Goal: Task Accomplishment & Management: Use online tool/utility

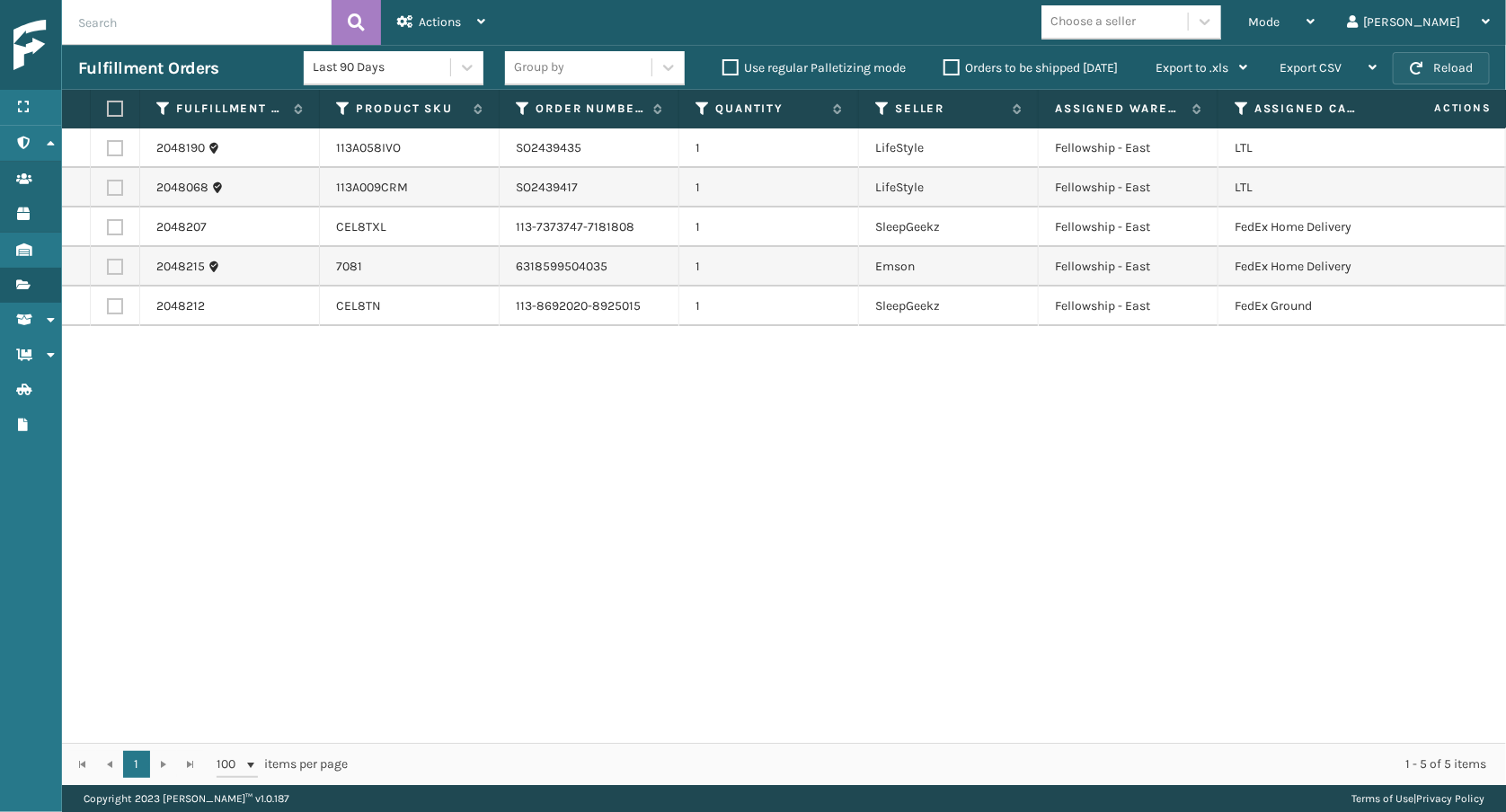
click at [1418, 63] on span "button" at bounding box center [1416, 67] width 13 height 13
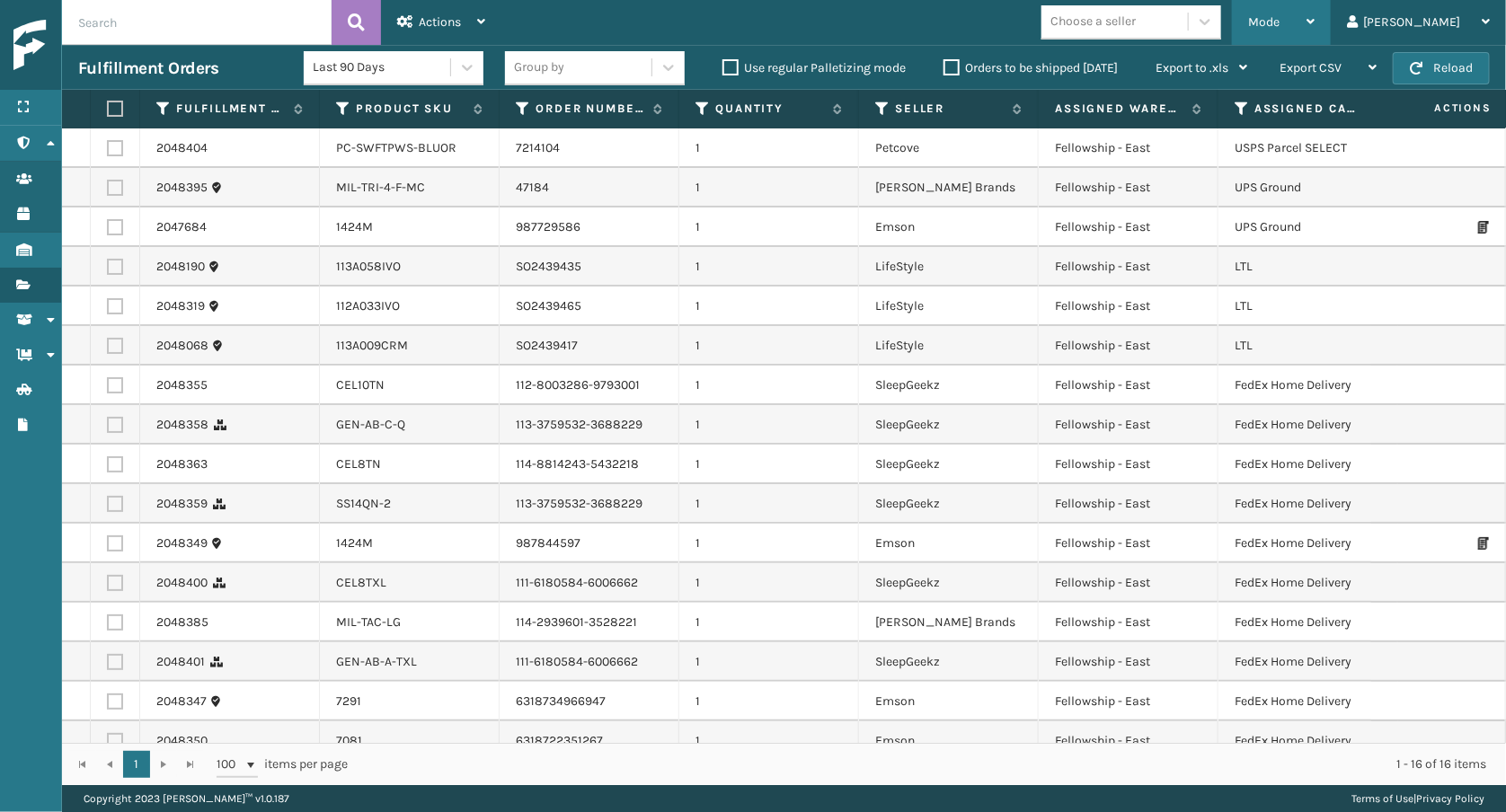
click at [1315, 20] on div "Mode" at bounding box center [1281, 22] width 66 height 45
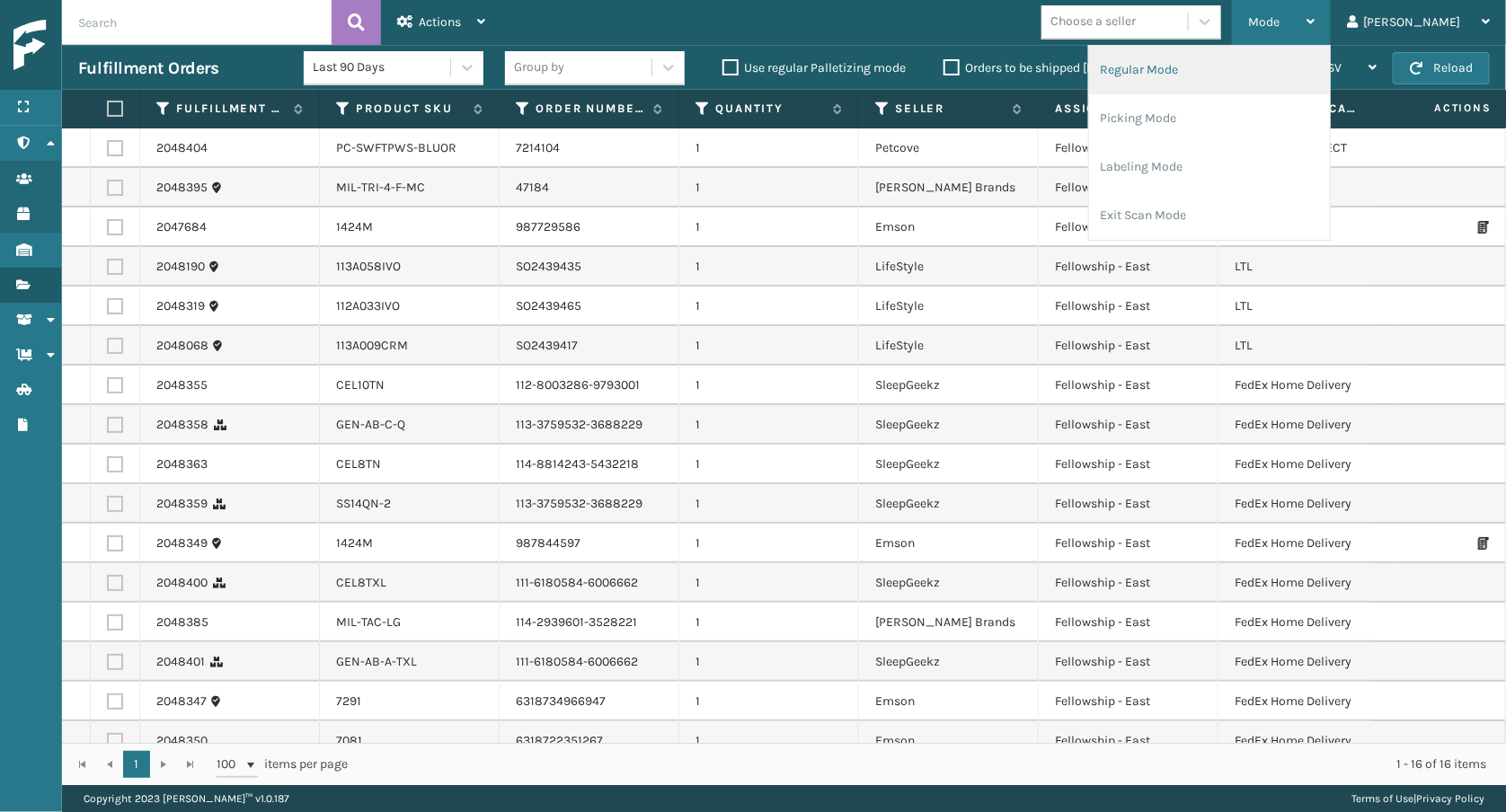
click at [1279, 79] on li "Regular Mode" at bounding box center [1210, 70] width 241 height 48
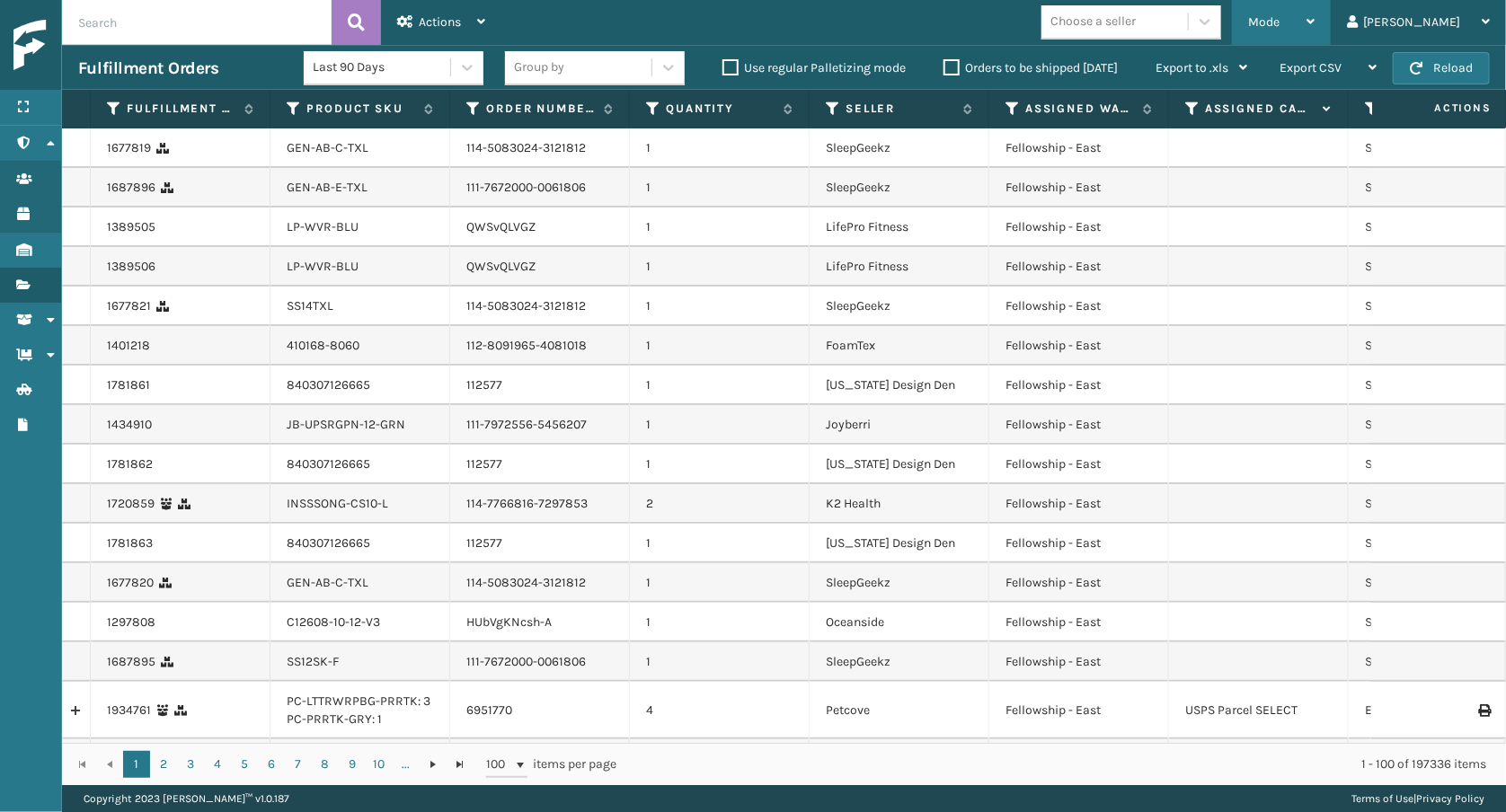
click at [1311, 15] on div "Mode Regular Mode Picking Mode Labeling Mode Exit Scan Mode" at bounding box center [1281, 22] width 99 height 45
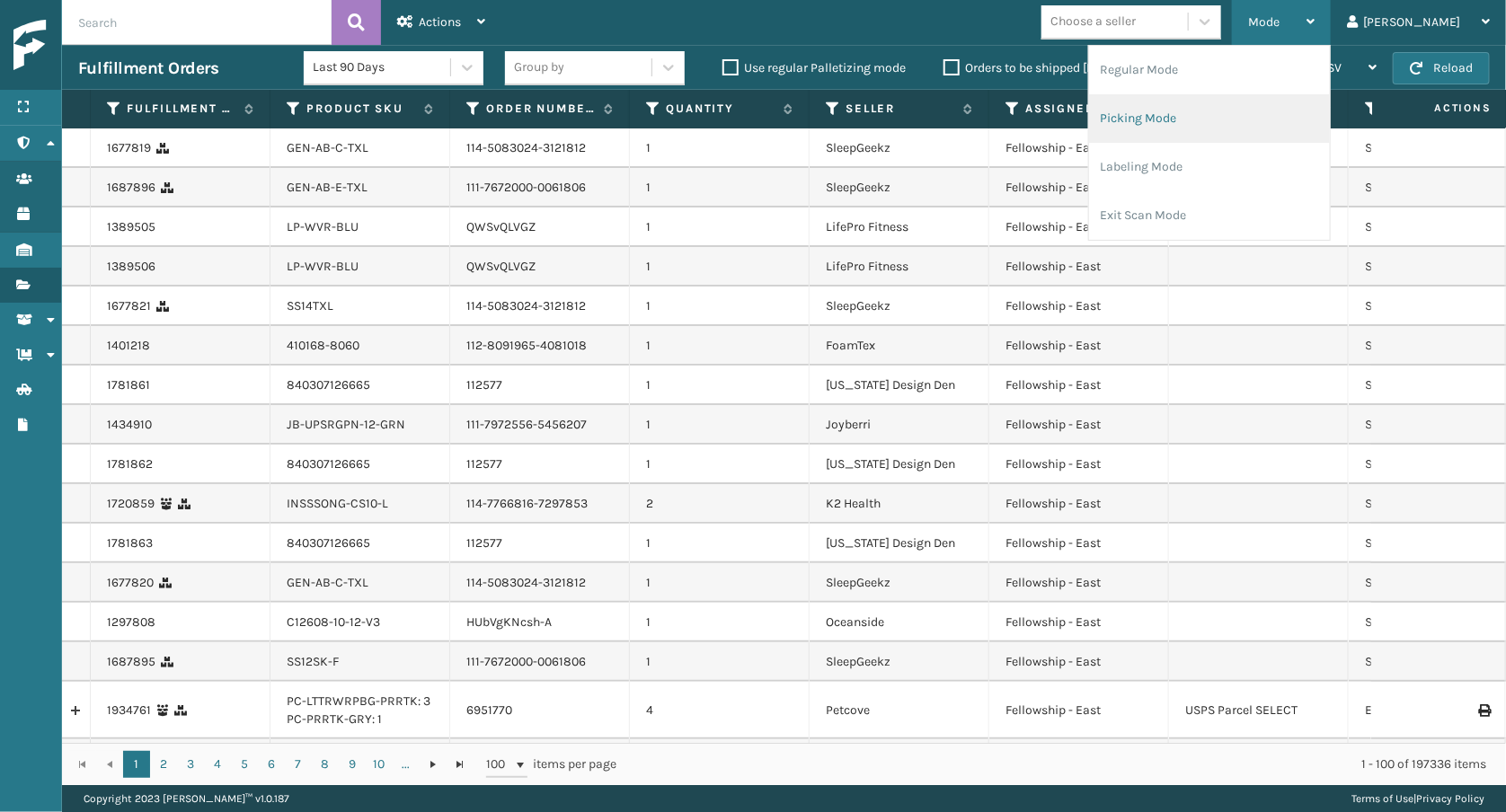
click at [1199, 125] on li "Picking Mode" at bounding box center [1210, 118] width 241 height 48
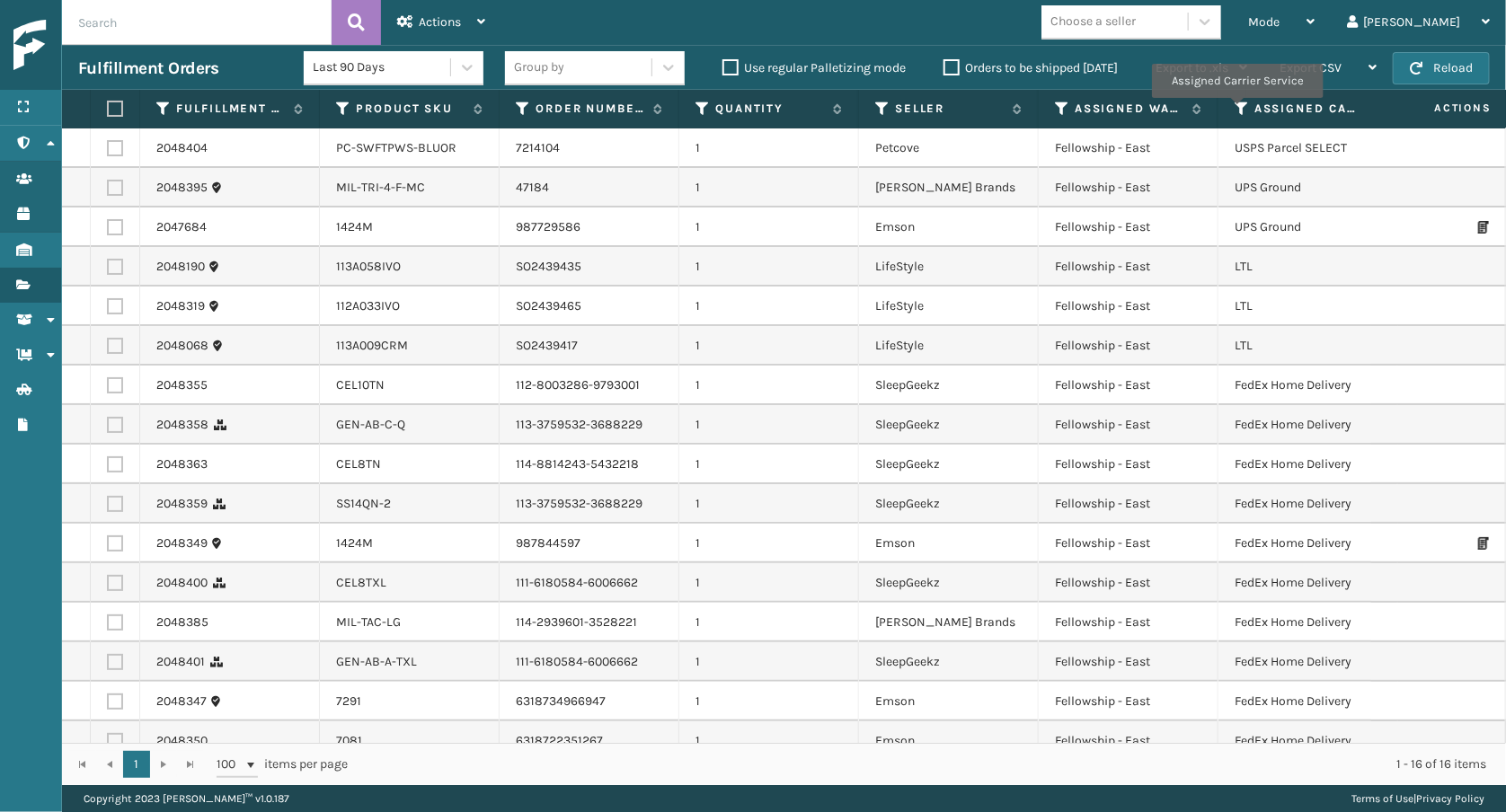
click at [1237, 111] on icon at bounding box center [1241, 109] width 14 height 16
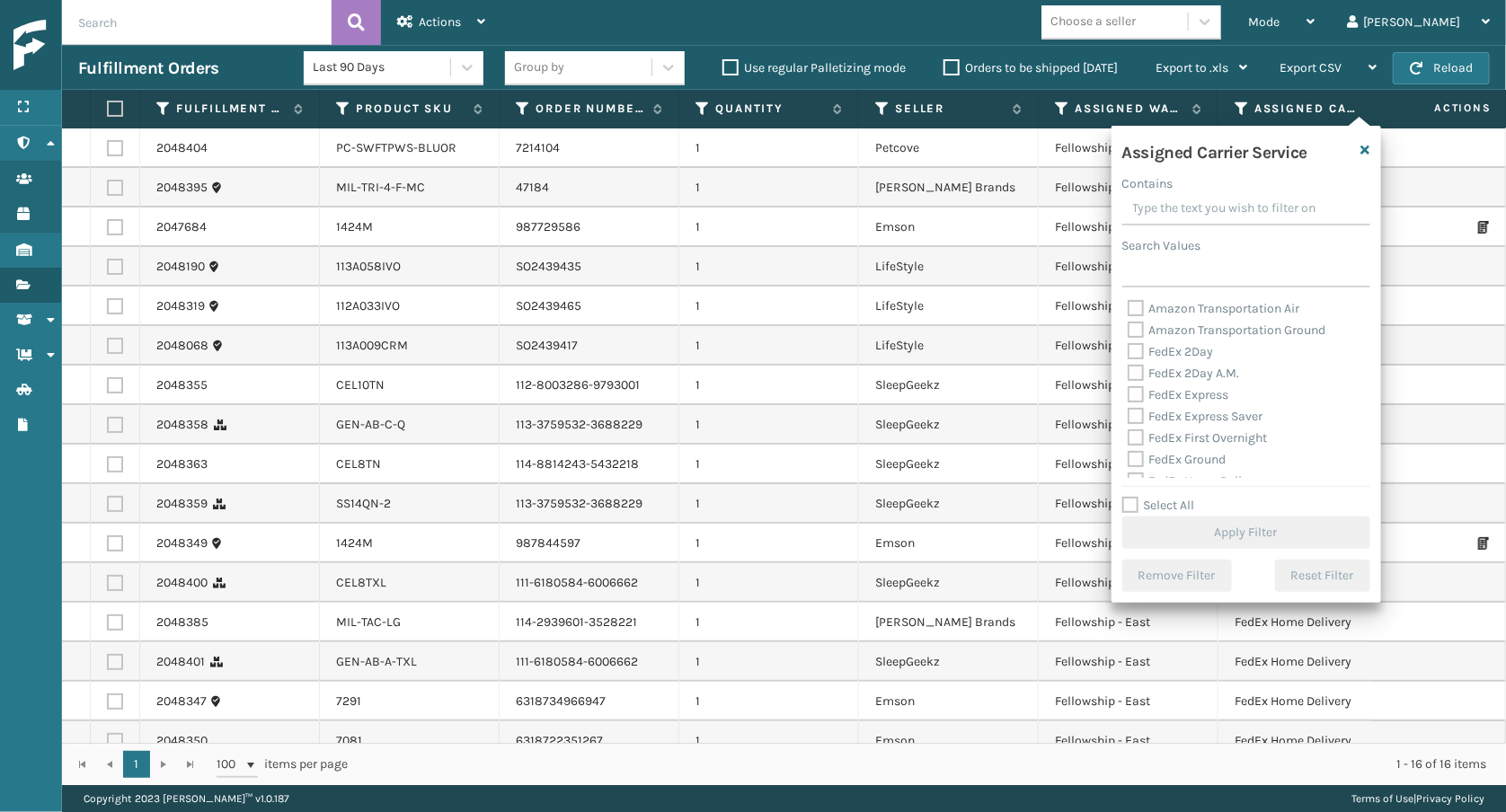
click at [1221, 390] on label "FedEx Express" at bounding box center [1179, 394] width 102 height 15
click at [1129, 390] on input "FedEx Express" at bounding box center [1128, 391] width 1 height 12
checkbox input "true"
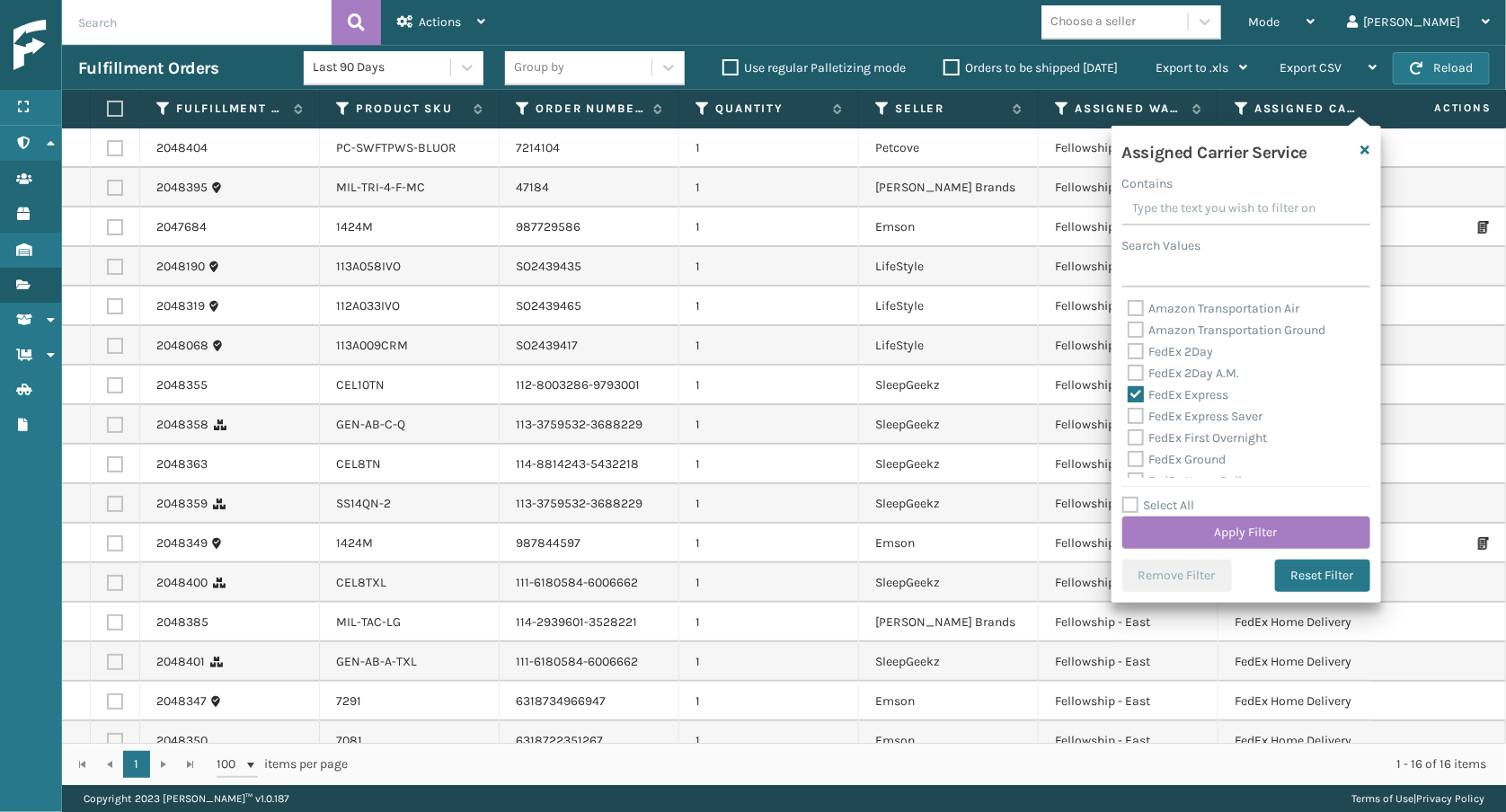
click at [1212, 366] on label "FedEx 2Day A.M." at bounding box center [1184, 373] width 113 height 15
click at [1129, 363] on input "FedEx 2Day A.M." at bounding box center [1128, 368] width 1 height 12
checkbox input "true"
click at [1203, 357] on div "FedEx 2Day" at bounding box center [1246, 352] width 237 height 21
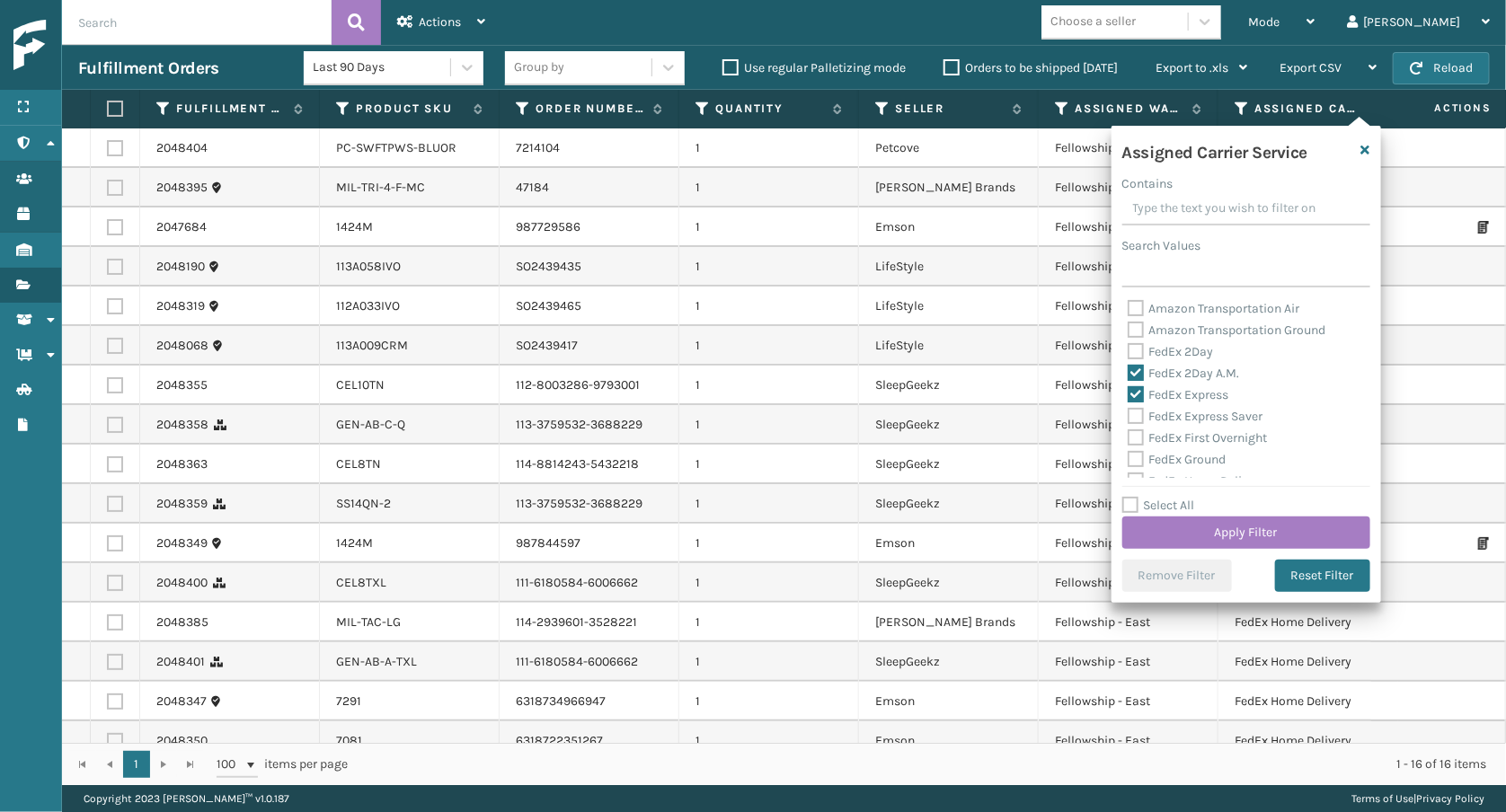
click at [1195, 351] on label "FedEx 2Day" at bounding box center [1171, 352] width 87 height 15
click at [1129, 351] on input "FedEx 2Day" at bounding box center [1128, 347] width 1 height 12
checkbox input "true"
click at [1205, 409] on label "FedEx Express Saver" at bounding box center [1195, 417] width 136 height 15
click at [1129, 408] on input "FedEx Express Saver" at bounding box center [1128, 412] width 1 height 12
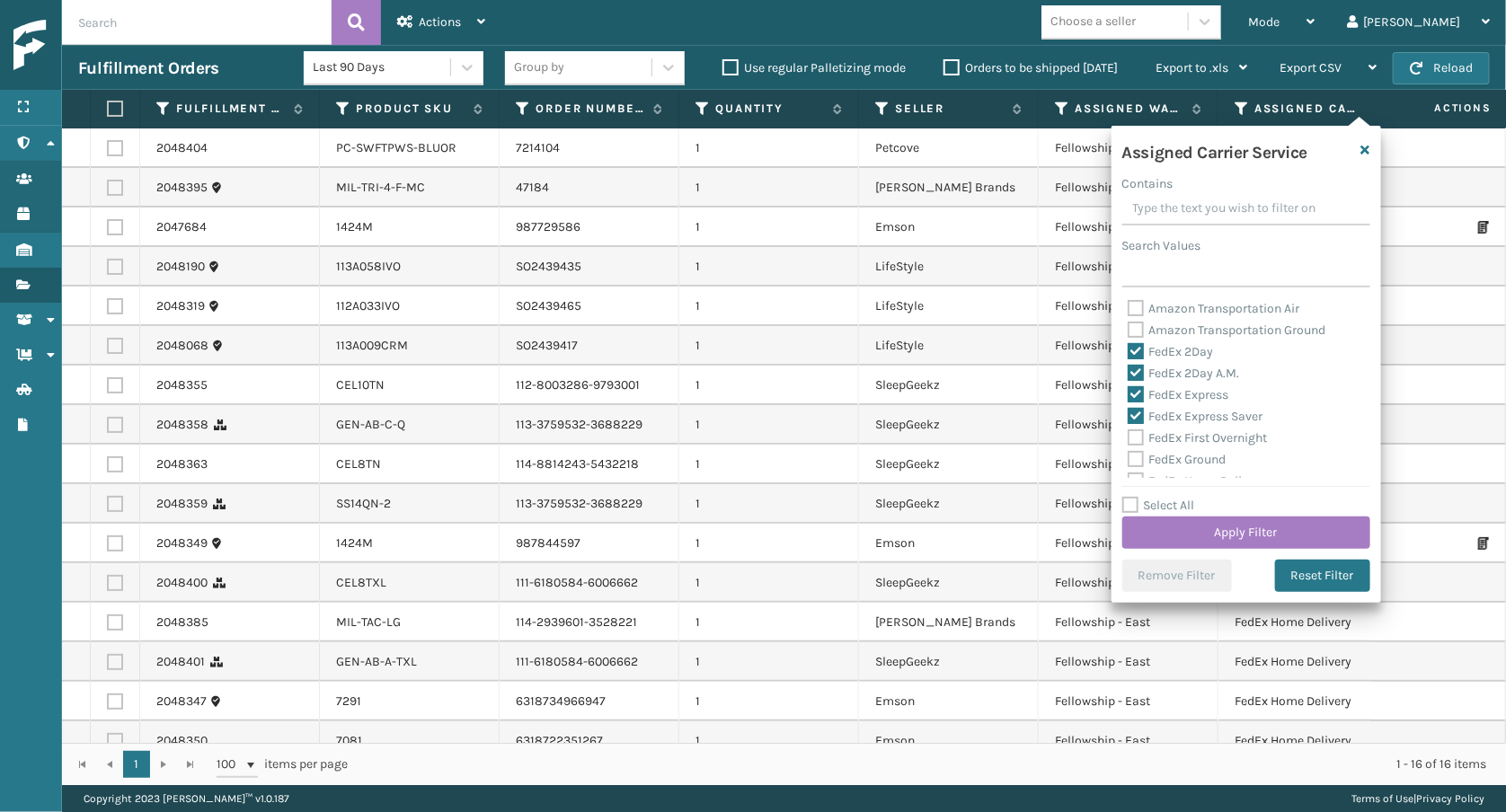
checkbox input "true"
click at [1208, 430] on label "FedEx First Overnight" at bounding box center [1198, 438] width 140 height 15
click at [1129, 429] on input "FedEx First Overnight" at bounding box center [1128, 433] width 1 height 12
checkbox input "true"
click at [1199, 455] on label "FedEx Ground" at bounding box center [1177, 460] width 99 height 15
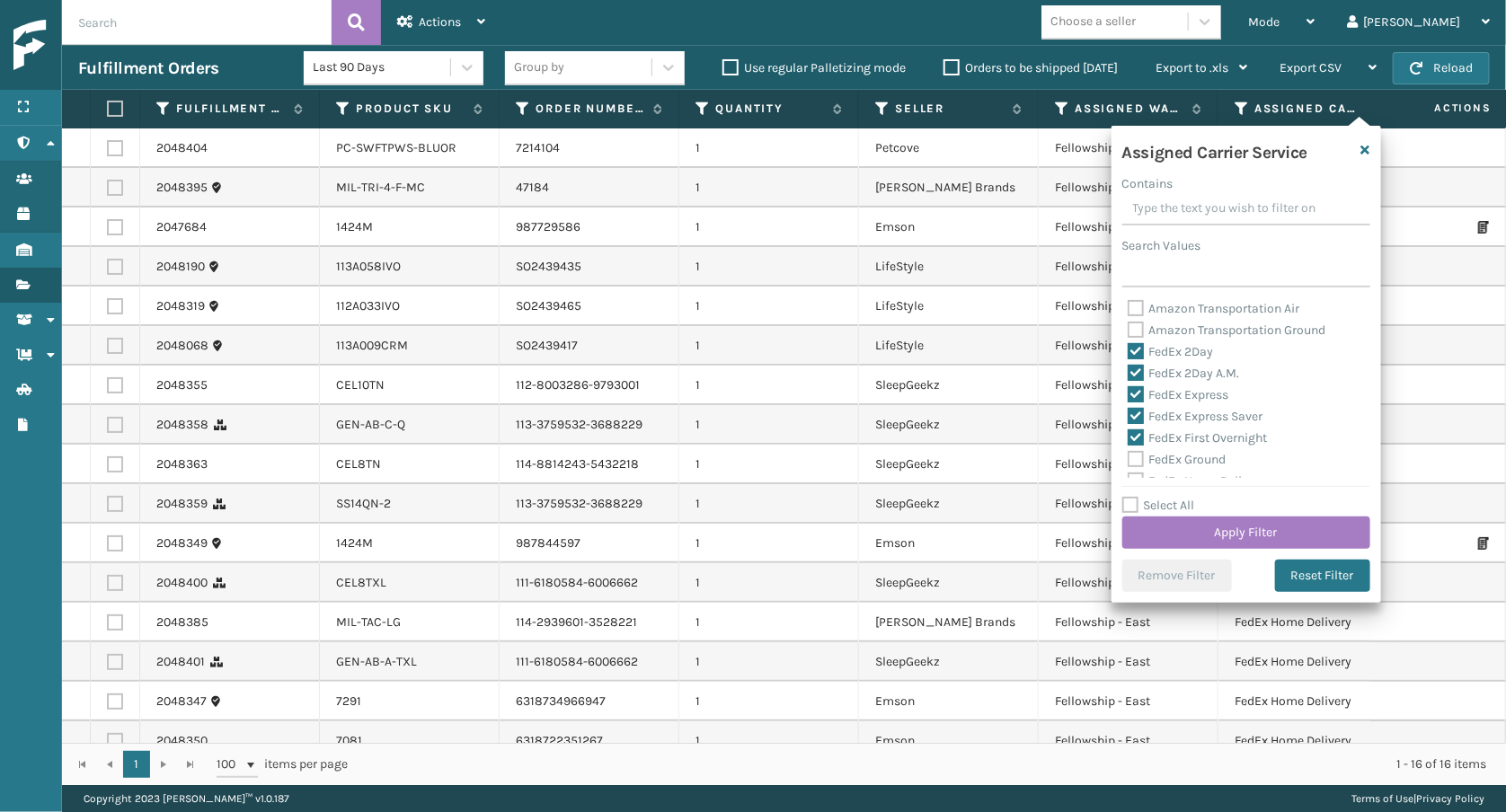
click at [1129, 455] on input "FedEx Ground" at bounding box center [1128, 455] width 1 height 12
checkbox input "true"
click at [1229, 386] on label "FedEx Home Delivery" at bounding box center [1197, 393] width 139 height 15
click at [1129, 383] on input "FedEx Home Delivery" at bounding box center [1128, 389] width 1 height 12
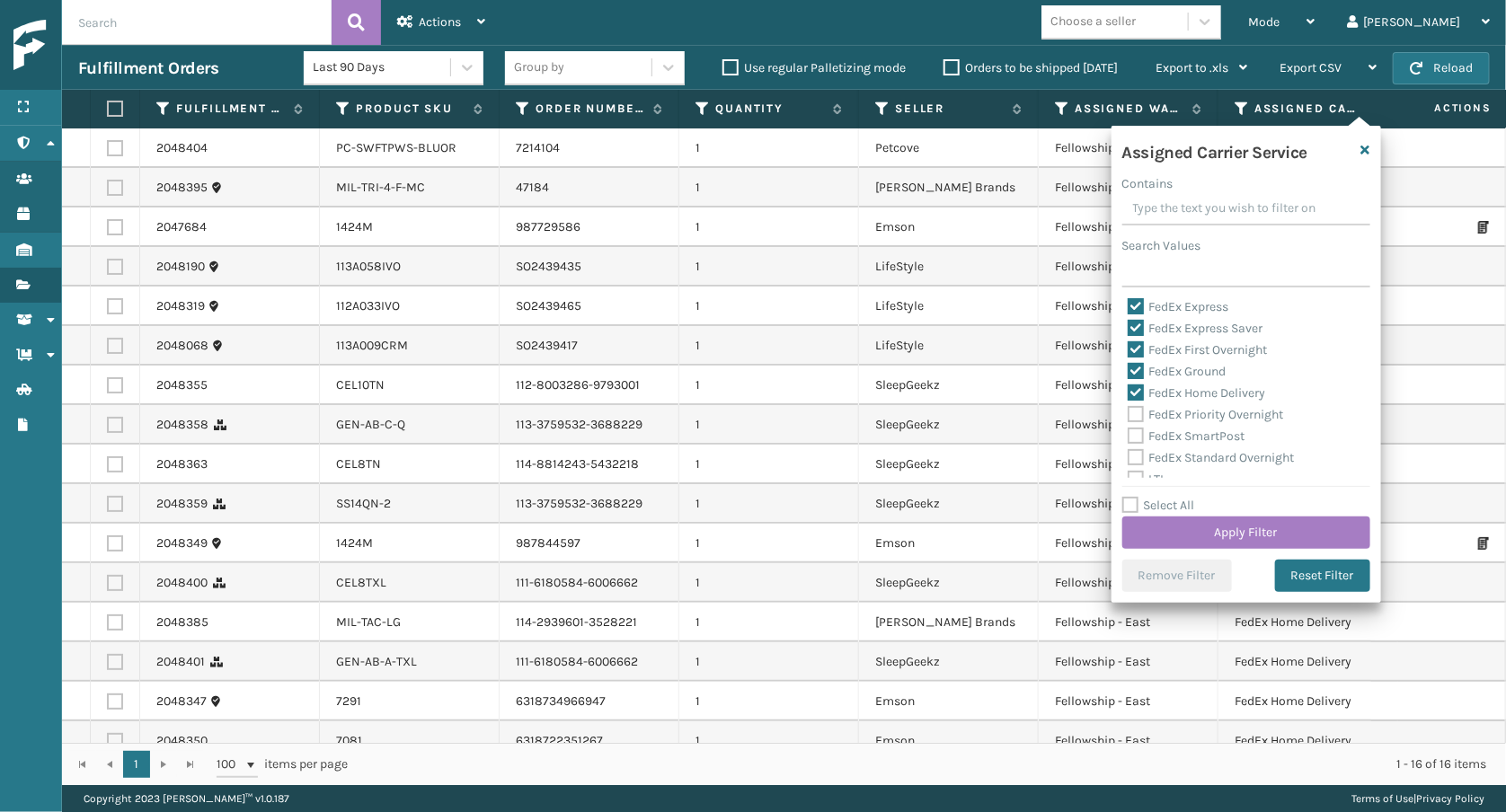
checkbox input "true"
click at [1231, 407] on label "FedEx Priority Overnight" at bounding box center [1206, 415] width 156 height 15
click at [1129, 404] on input "FedEx Priority Overnight" at bounding box center [1128, 410] width 1 height 12
checkbox input "true"
click at [1221, 428] on label "FedEx SmartPost" at bounding box center [1187, 436] width 117 height 15
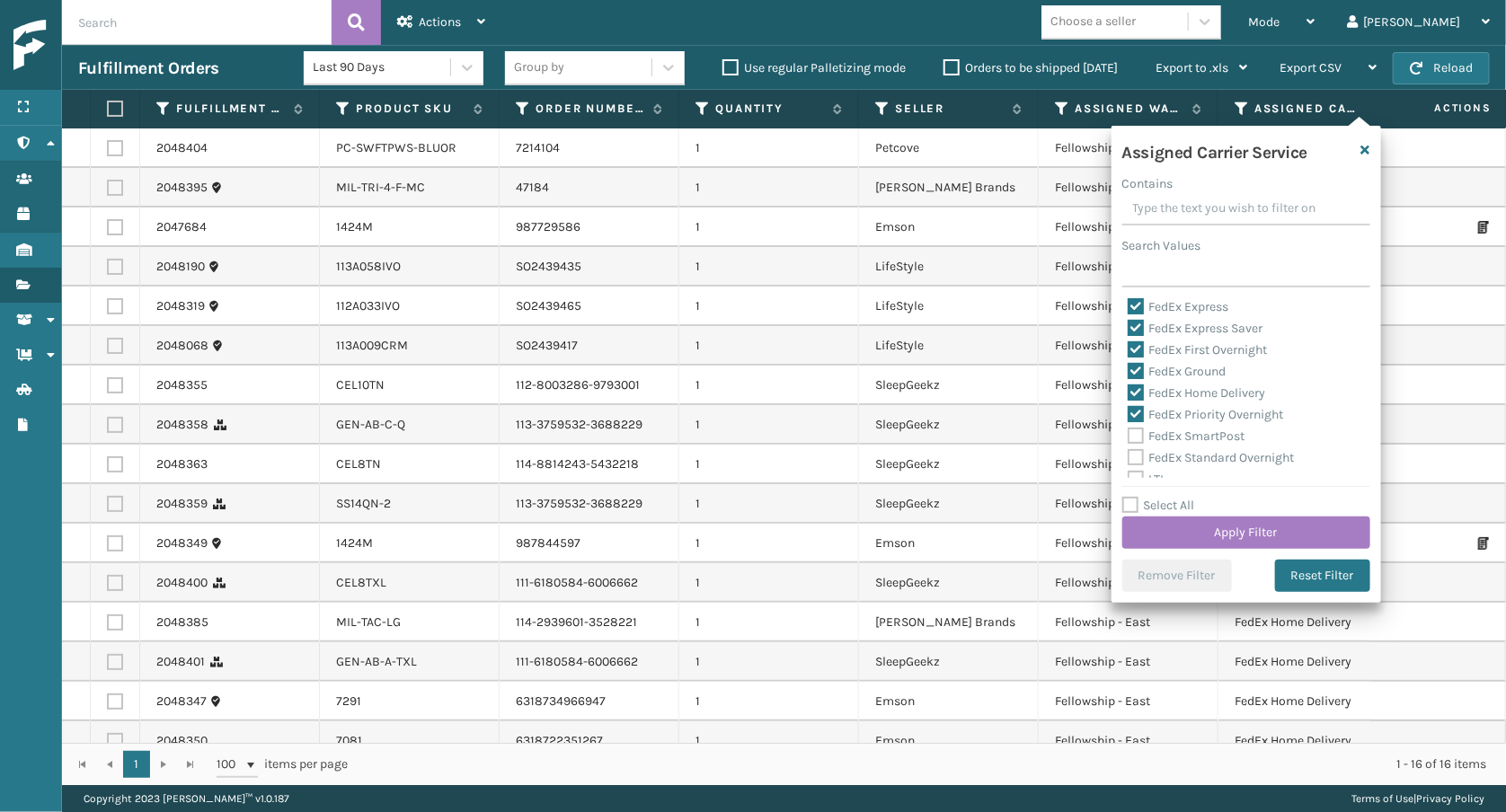
click at [1129, 426] on input "FedEx SmartPost" at bounding box center [1128, 432] width 1 height 12
checkbox input "true"
click at [1223, 450] on label "FedEx Standard Overnight" at bounding box center [1212, 458] width 167 height 15
click at [1129, 450] on input "FedEx Standard Overnight" at bounding box center [1128, 453] width 1 height 12
checkbox input "true"
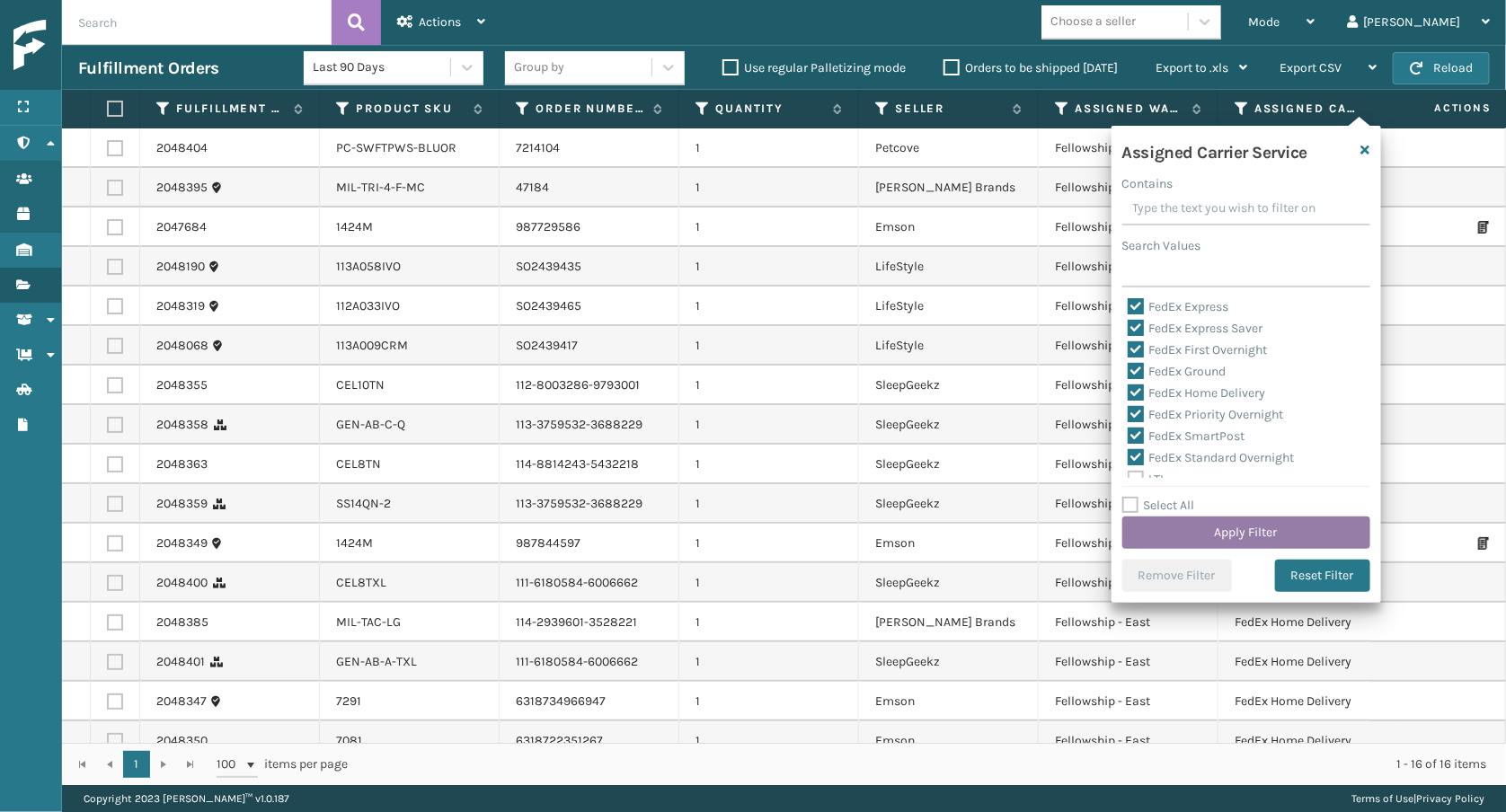
click at [1230, 520] on button "Apply Filter" at bounding box center [1246, 533] width 248 height 33
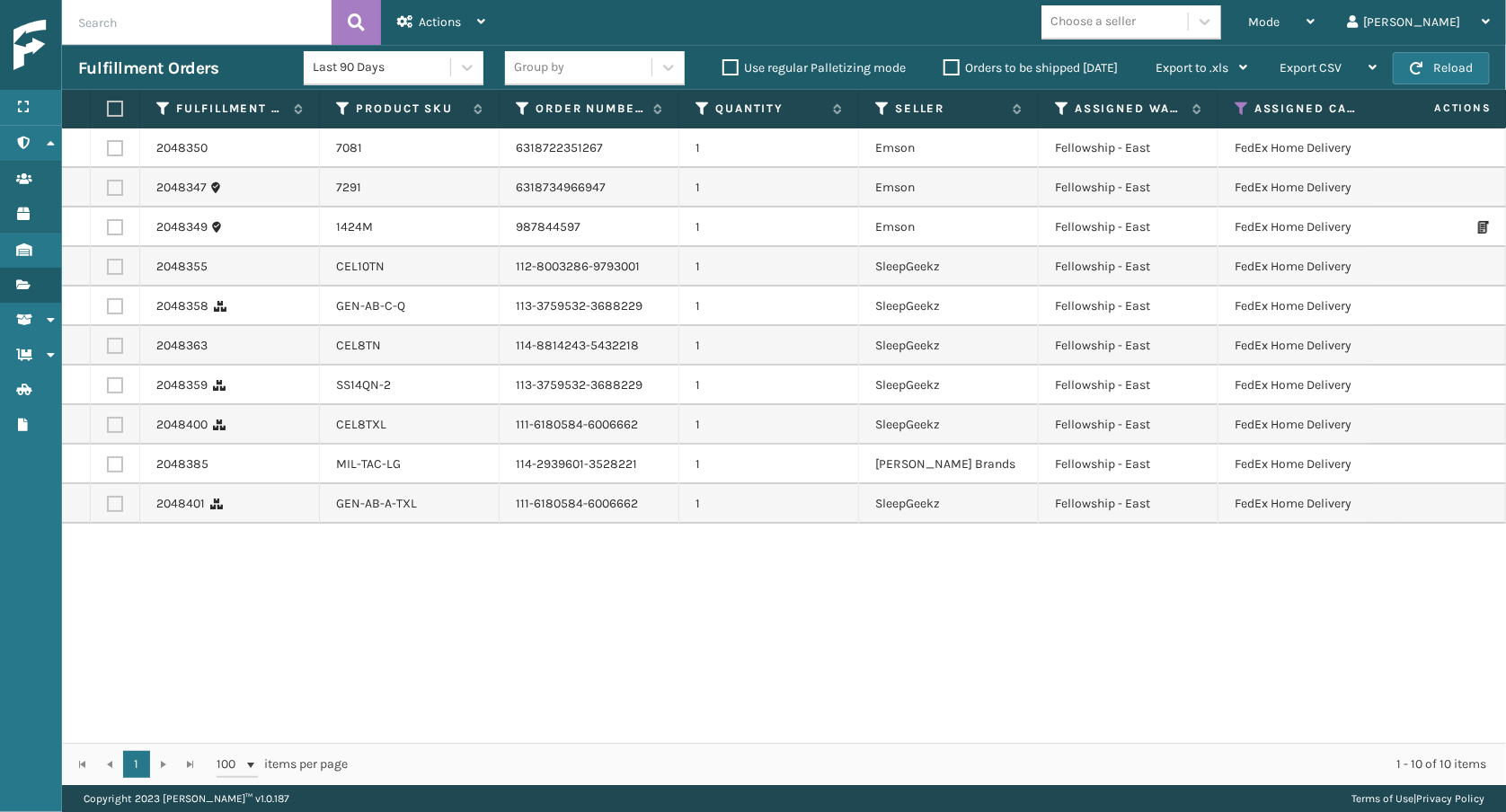
click at [113, 106] on label at bounding box center [112, 109] width 11 height 16
click at [108, 106] on input "checkbox" at bounding box center [107, 109] width 1 height 12
checkbox input "true"
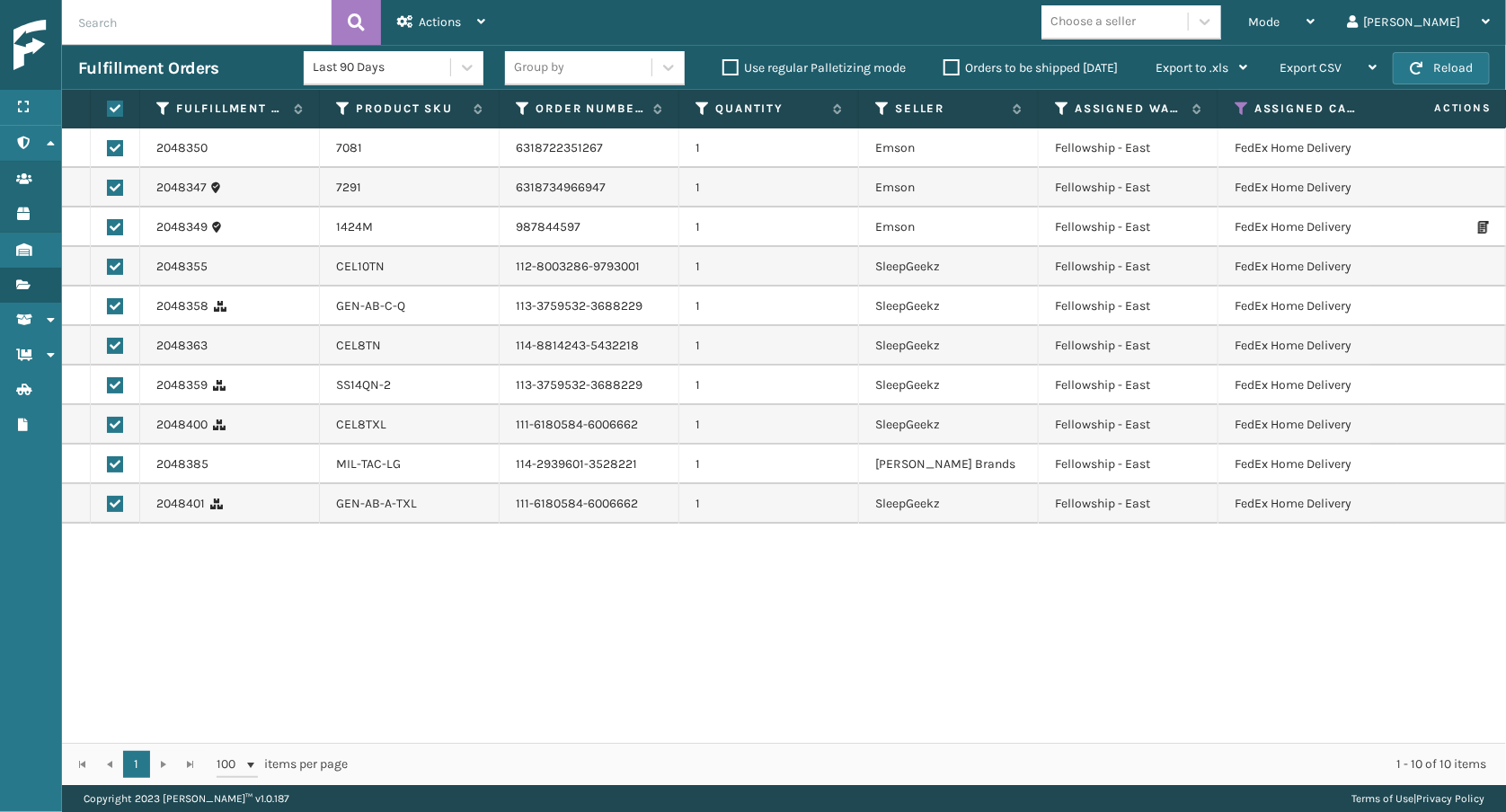
checkbox input "true"
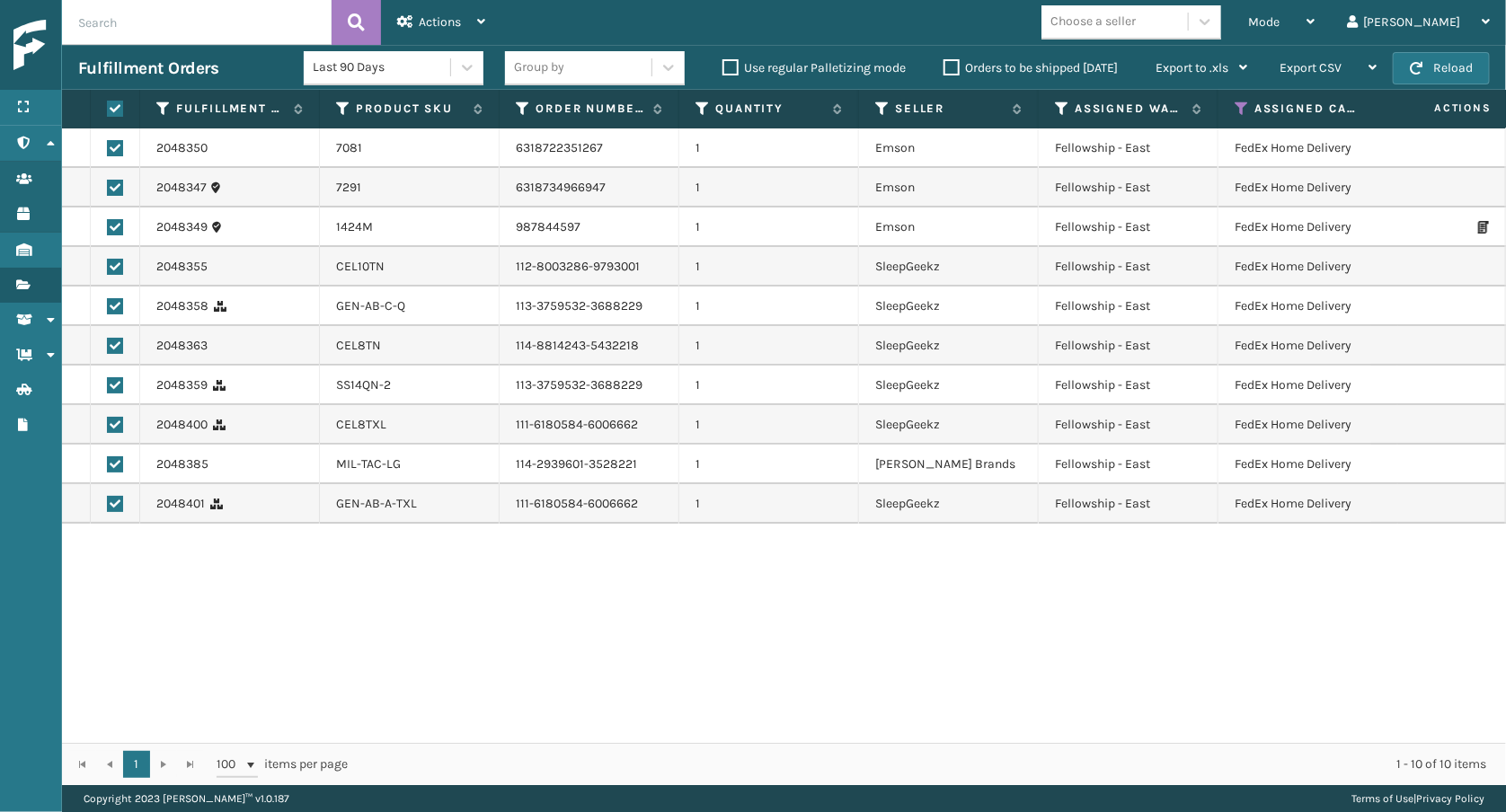
checkbox input "true"
click at [440, 19] on span "Actions" at bounding box center [440, 22] width 42 height 15
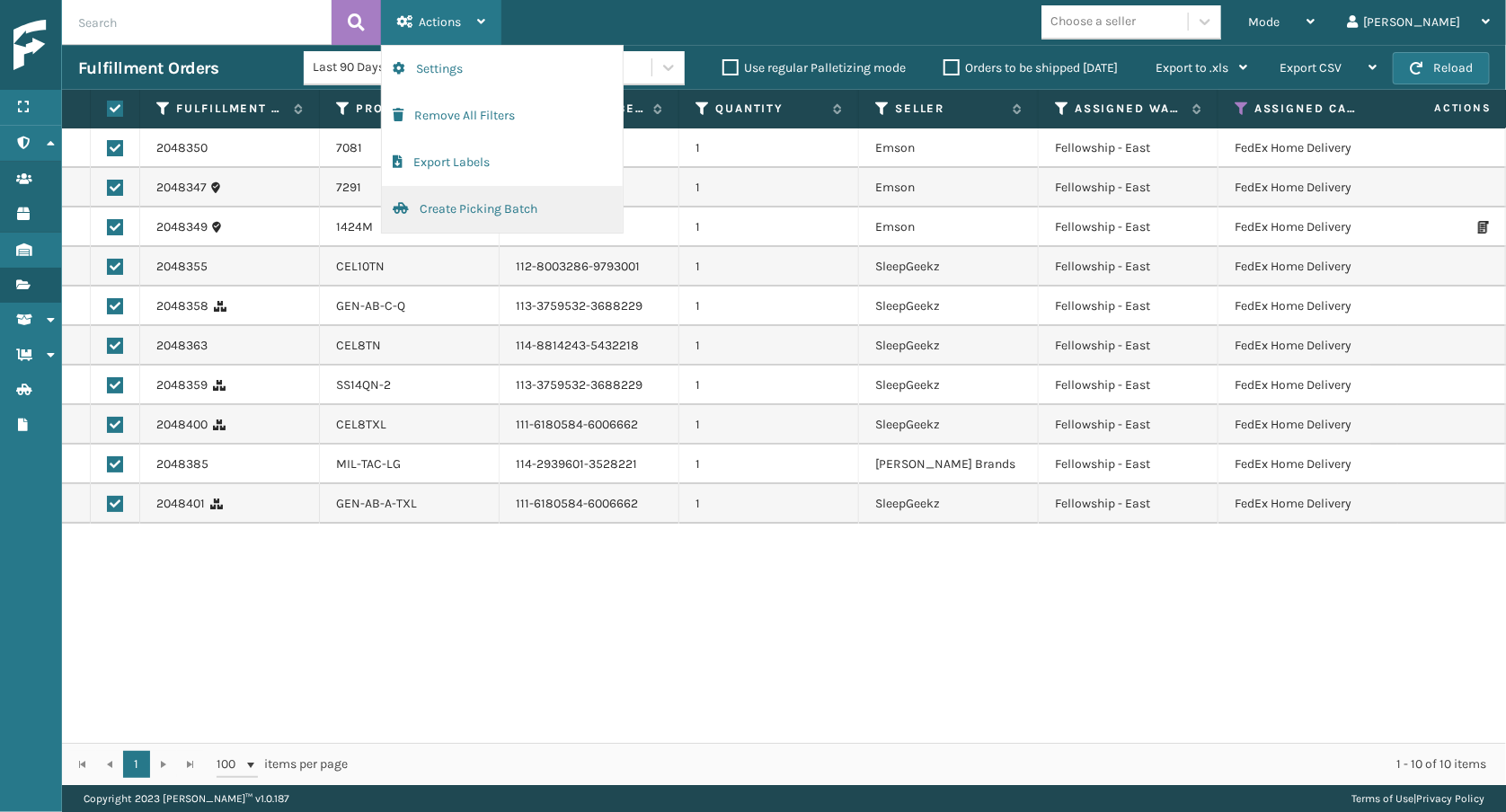
click at [477, 213] on button "Create Picking Batch" at bounding box center [502, 209] width 241 height 47
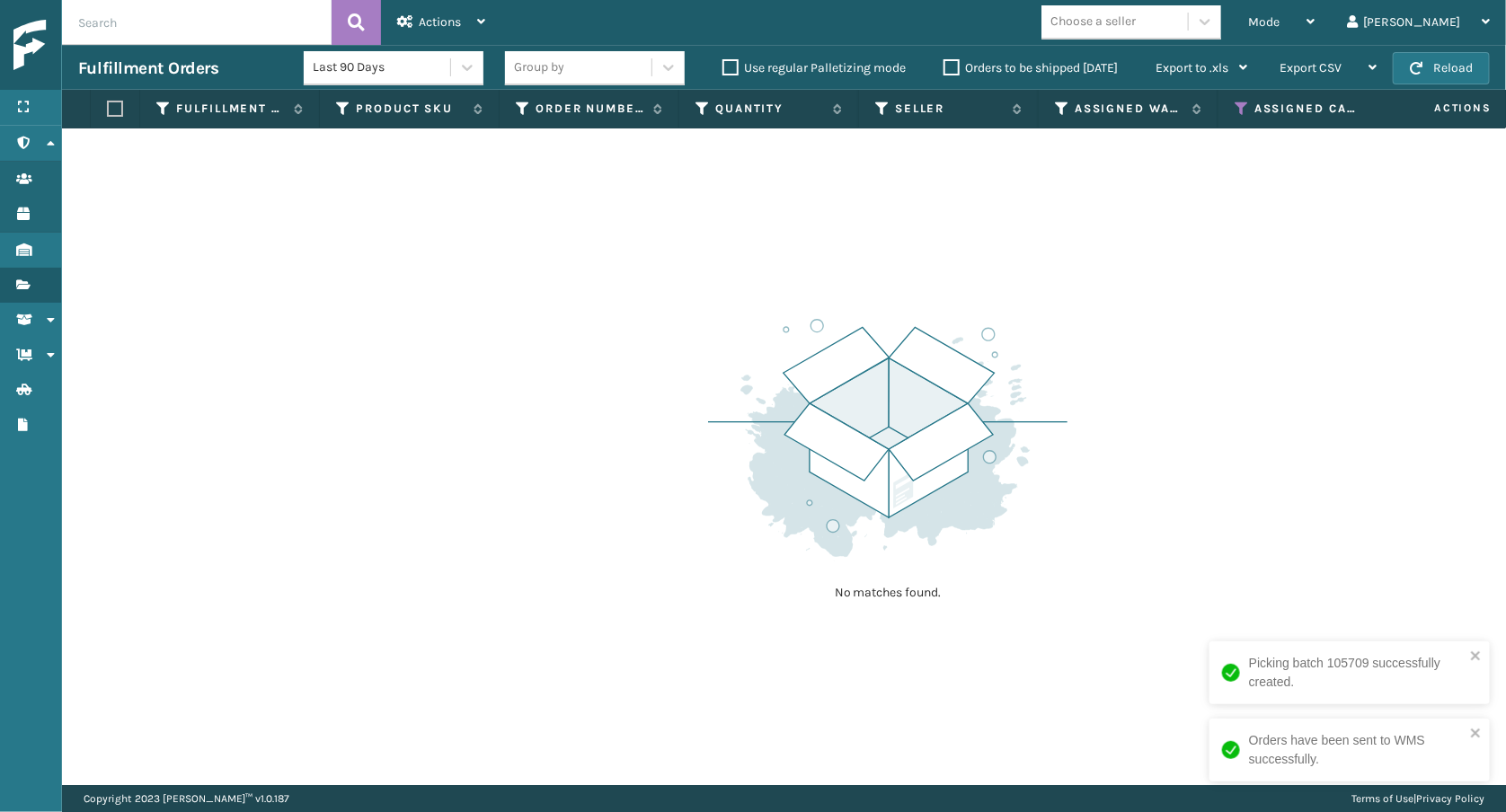
click at [1239, 102] on icon at bounding box center [1241, 109] width 14 height 16
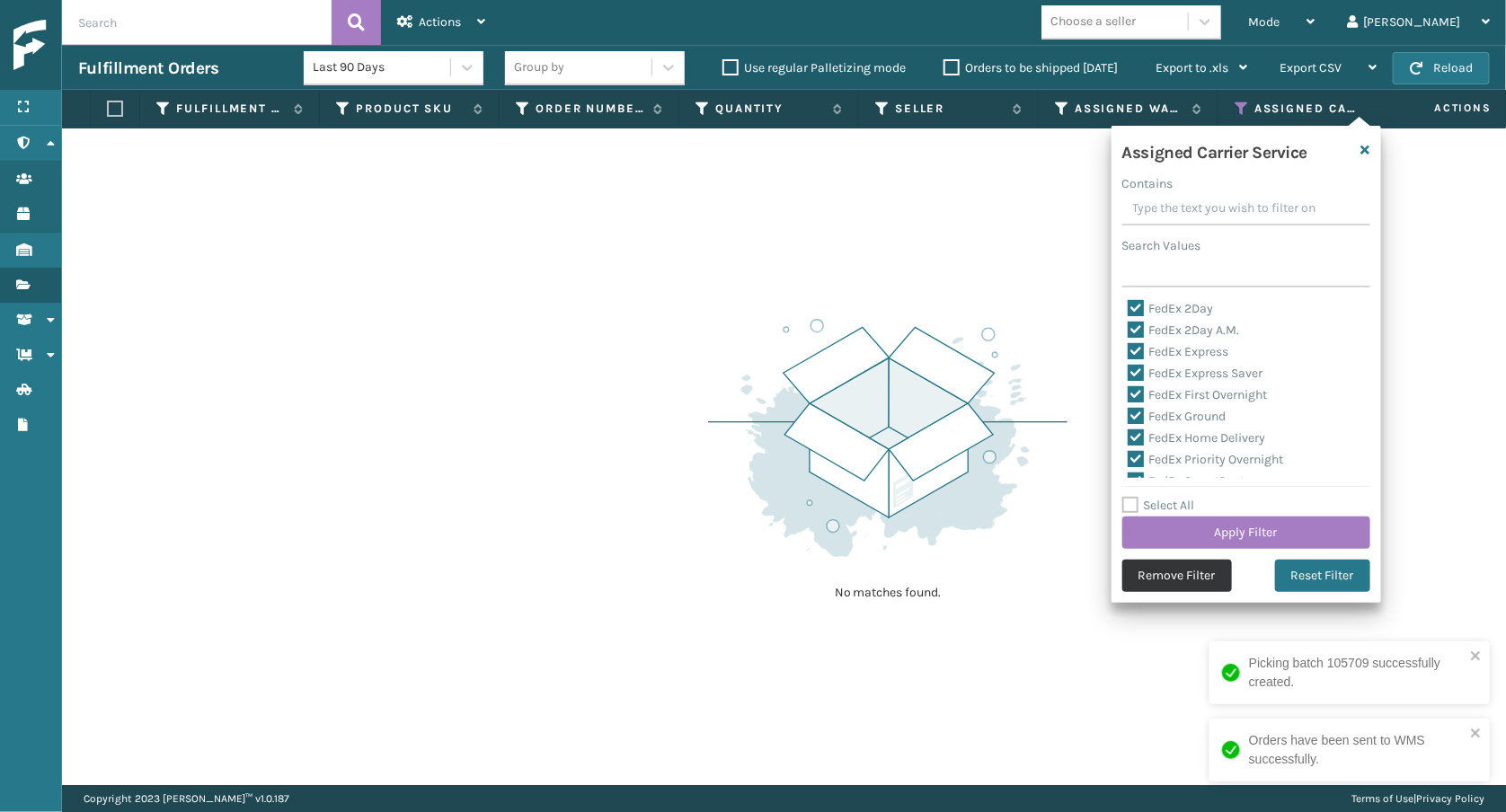
click at [1200, 573] on button "Remove Filter" at bounding box center [1177, 576] width 110 height 33
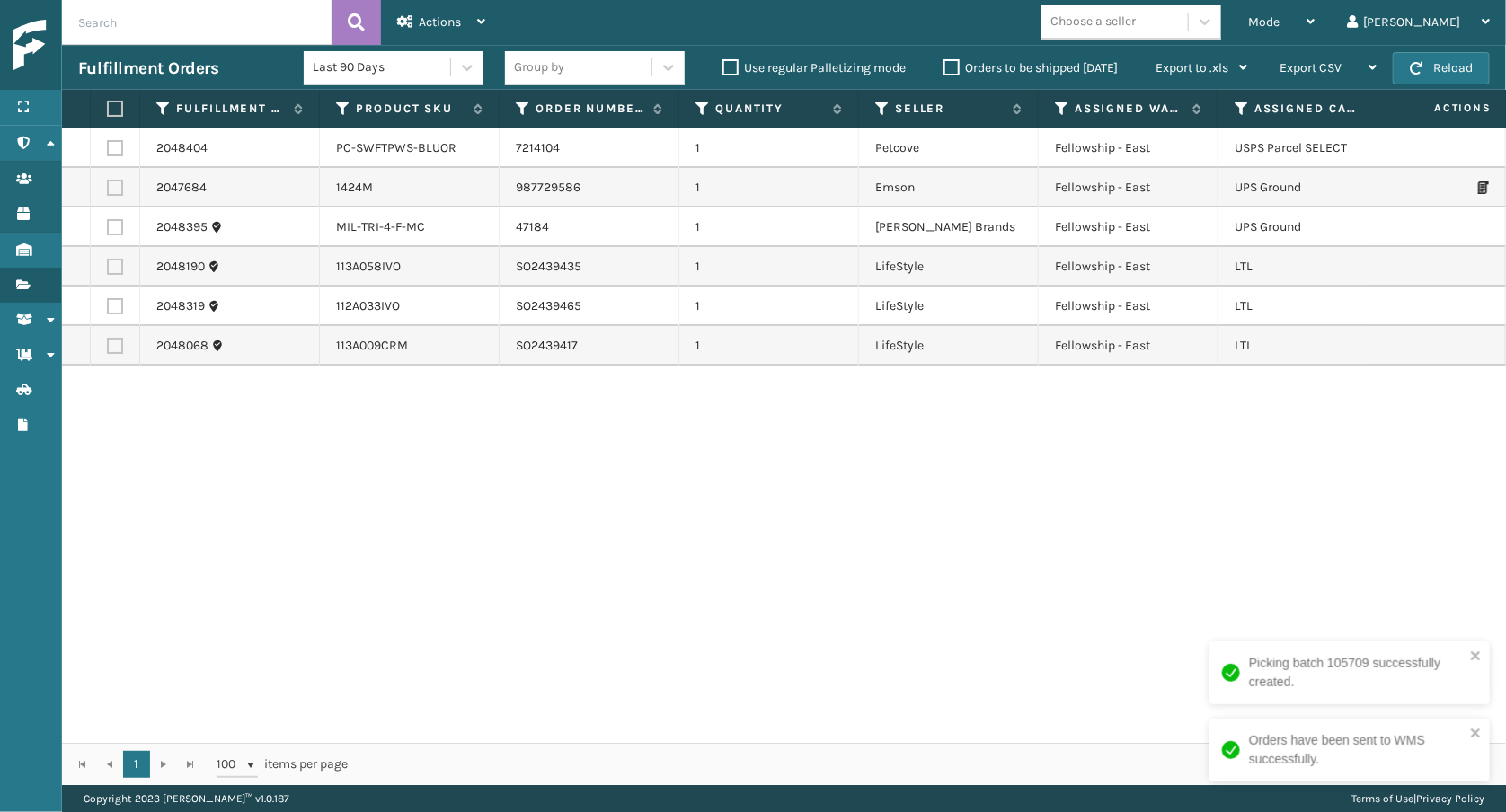
scroll to position [0, 0]
click at [115, 145] on label at bounding box center [115, 148] width 16 height 16
click at [108, 145] on input "checkbox" at bounding box center [107, 146] width 1 height 12
checkbox input "true"
click at [116, 180] on label at bounding box center [115, 188] width 16 height 16
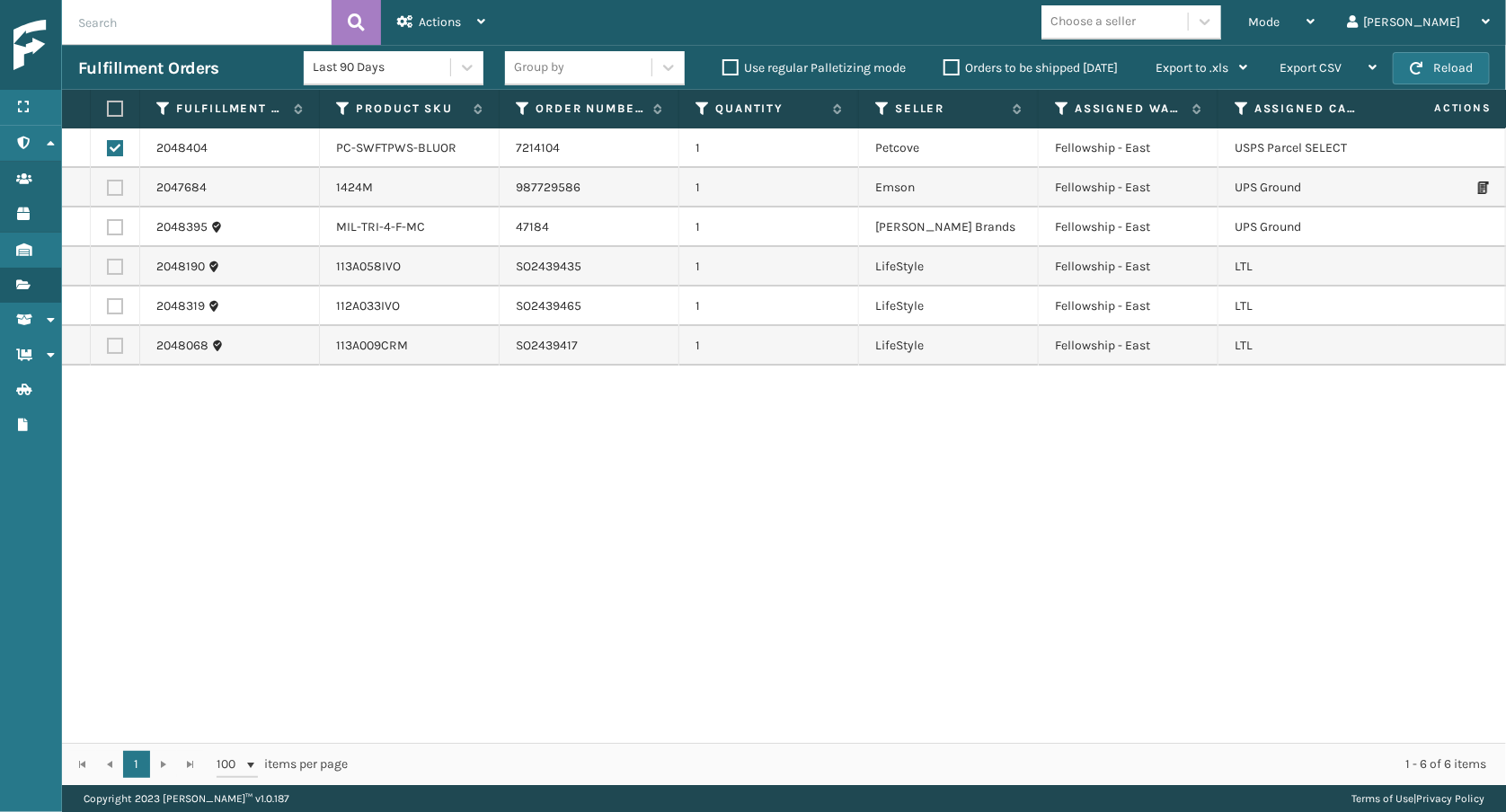
click at [108, 180] on input "checkbox" at bounding box center [107, 186] width 1 height 12
checkbox input "true"
click at [117, 220] on label at bounding box center [115, 227] width 16 height 16
click at [108, 220] on input "checkbox" at bounding box center [107, 225] width 1 height 12
checkbox input "true"
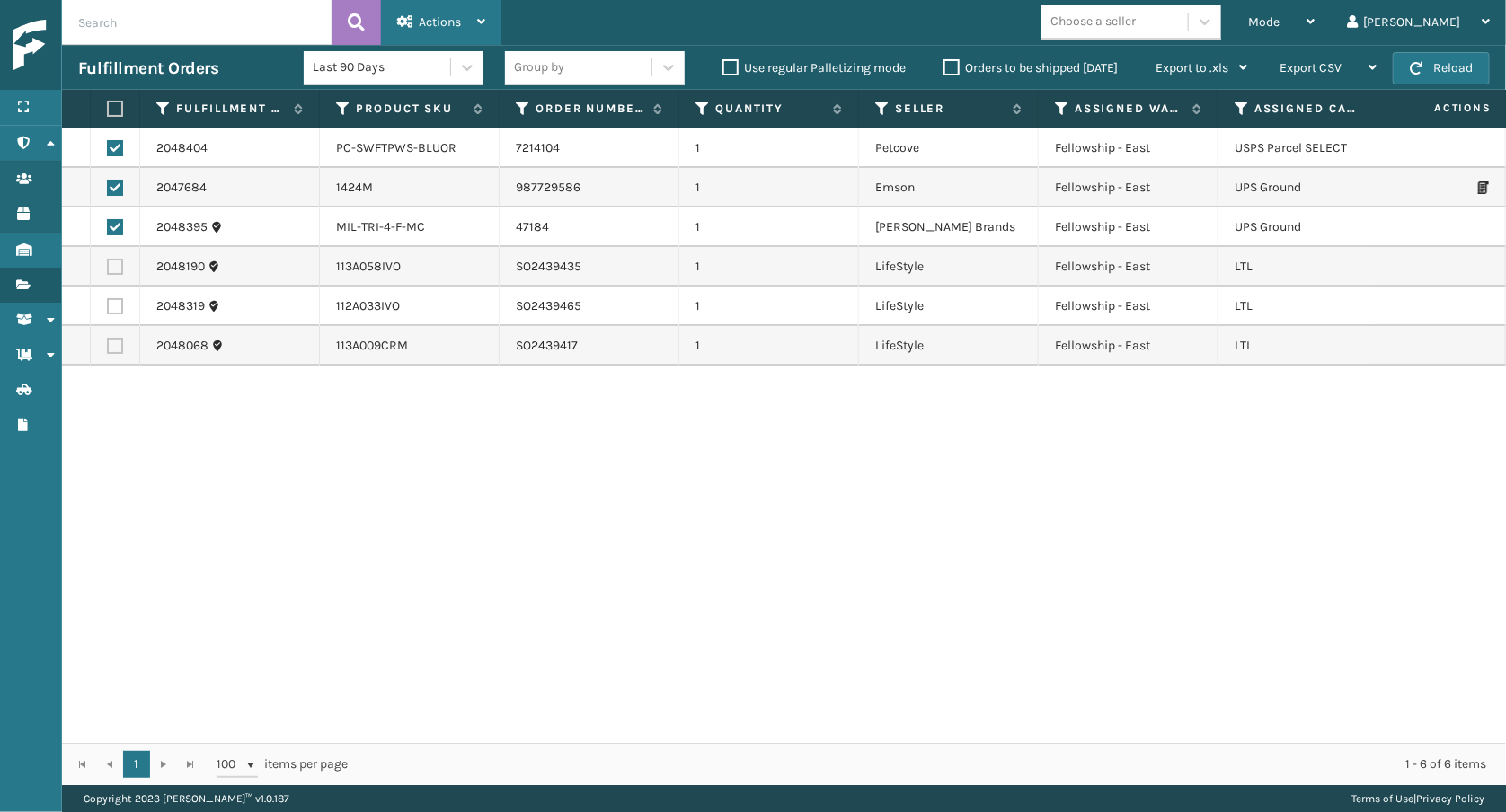
click at [464, 5] on div "Actions" at bounding box center [441, 22] width 88 height 45
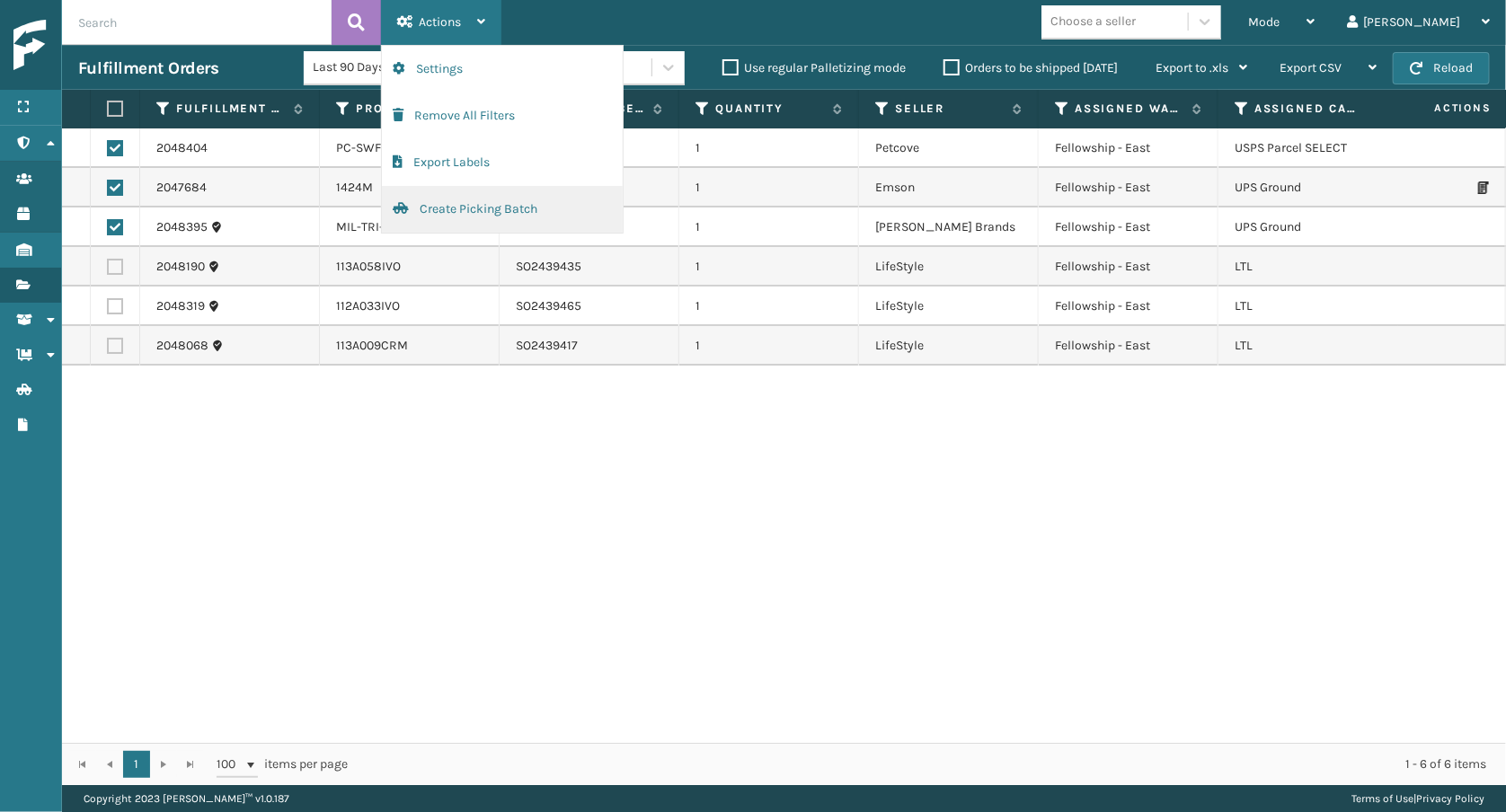
click at [453, 205] on button "Create Picking Batch" at bounding box center [502, 209] width 241 height 47
